Goal: Answer question/provide support: Share knowledge or assist other users

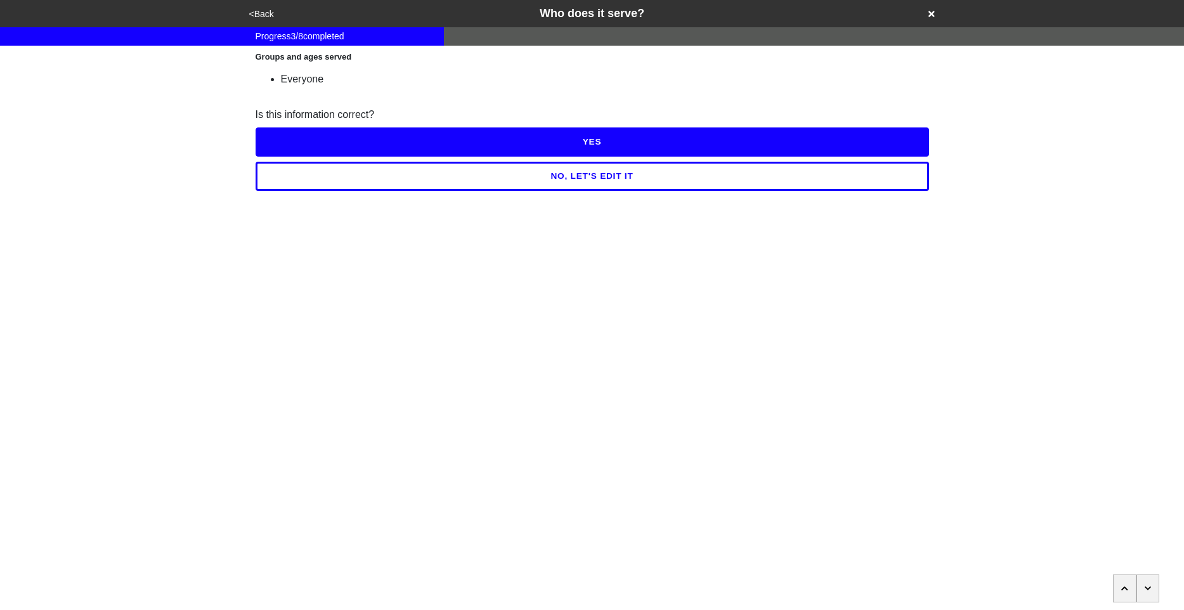
click at [561, 183] on button "NO, LET'S EDIT IT" at bounding box center [592, 176] width 673 height 29
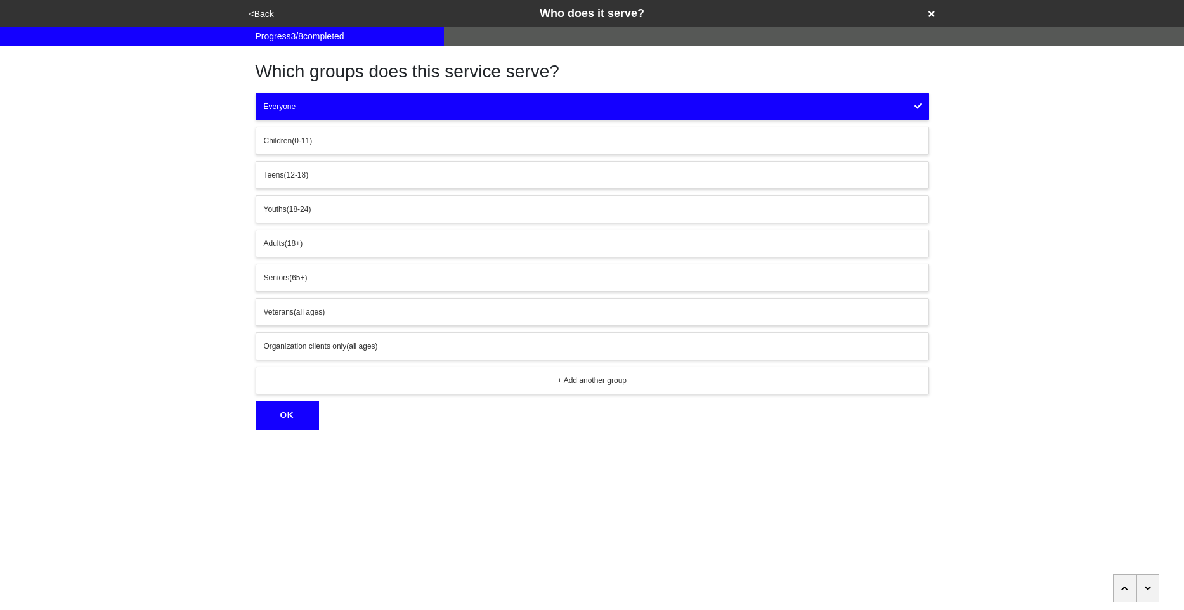
click at [426, 111] on div "Everyone" at bounding box center [592, 106] width 657 height 11
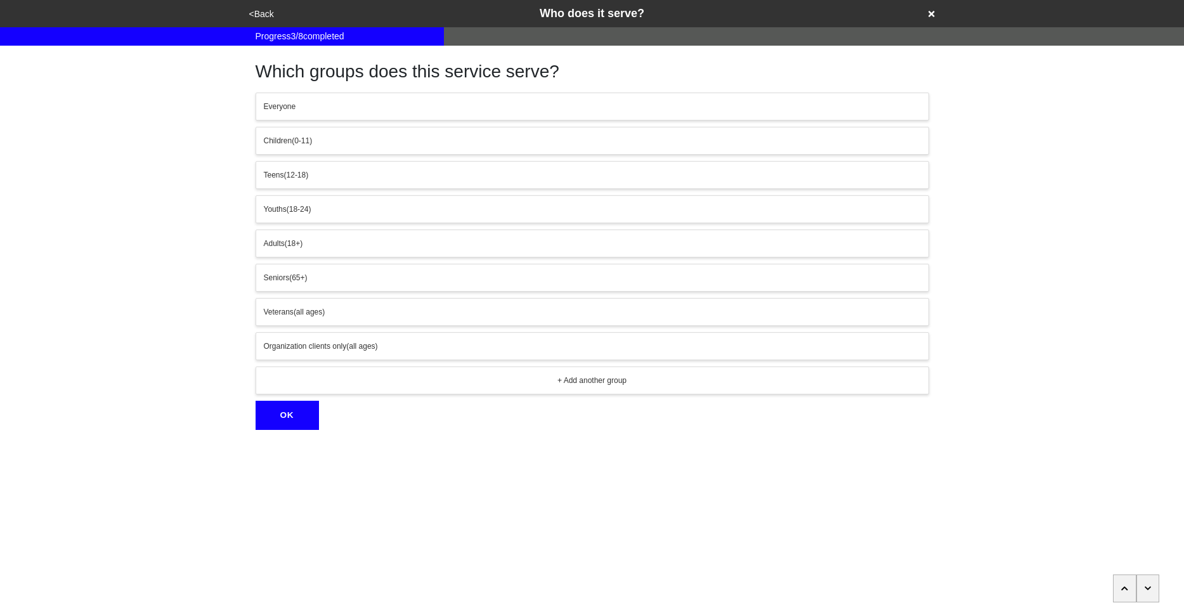
click at [426, 111] on div "Everyone" at bounding box center [592, 106] width 657 height 11
